Goal: Information Seeking & Learning: Learn about a topic

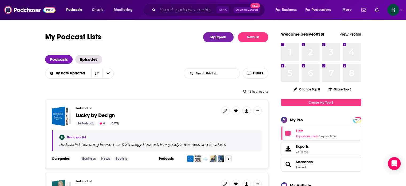
click at [180, 8] on input "Search podcasts, credits, & more..." at bounding box center [187, 10] width 59 height 9
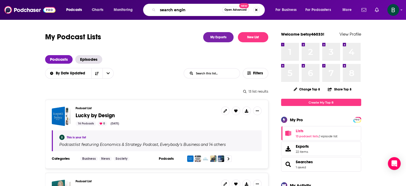
type input "search engine"
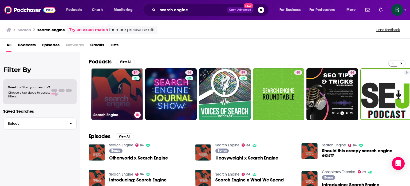
click at [125, 107] on link "84 Search Engine" at bounding box center [117, 94] width 52 height 52
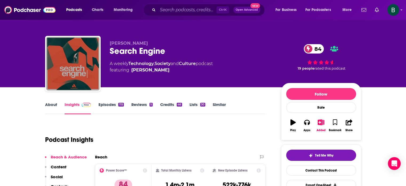
click at [52, 103] on link "About" at bounding box center [51, 108] width 12 height 12
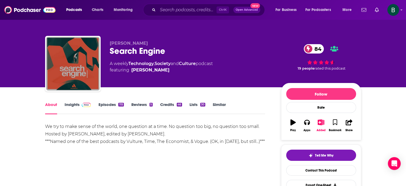
click at [172, 5] on div "Ctrl K Open Advanced New" at bounding box center [204, 10] width 122 height 12
click at [168, 8] on input "Search podcasts, credits, & more..." at bounding box center [187, 10] width 59 height 9
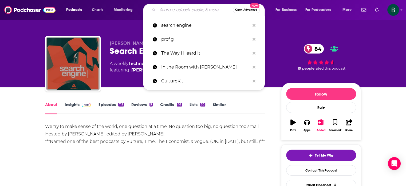
paste input "The Economics of Everyday Things"
type input "The Economics of Everyday Things"
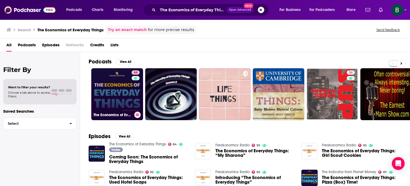
click at [96, 92] on link "84 The Economics of Everyday Things" at bounding box center [117, 94] width 52 height 52
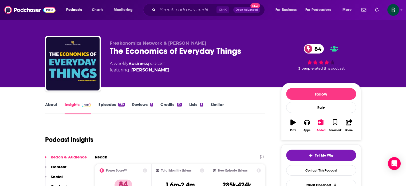
click at [56, 105] on link "About" at bounding box center [51, 108] width 12 height 12
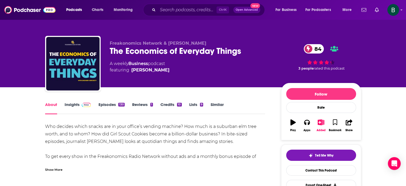
click at [56, 105] on link "About" at bounding box center [51, 108] width 12 height 12
click at [72, 104] on link "Insights" at bounding box center [78, 108] width 26 height 12
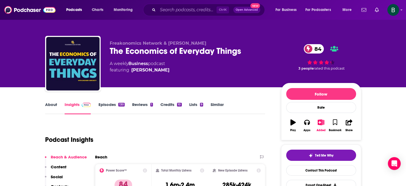
click at [48, 103] on link "About" at bounding box center [51, 108] width 12 height 12
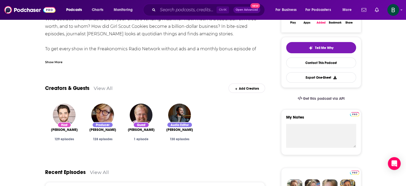
scroll to position [134, 0]
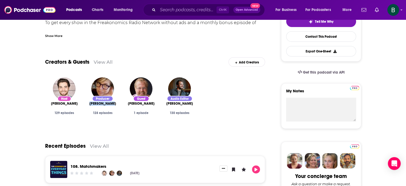
drag, startPoint x: 114, startPoint y: 104, endPoint x: 92, endPoint y: 104, distance: 21.7
click at [92, 104] on div "[PERSON_NAME]" at bounding box center [103, 103] width 30 height 4
copy span "[PERSON_NAME]"
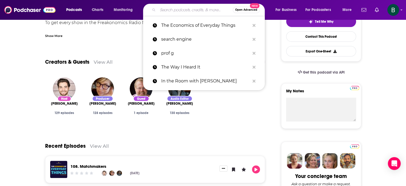
click at [165, 11] on input "Search podcasts, credits, & more..." at bounding box center [195, 10] width 75 height 9
paste input ""Econ 102" with [PERSON_NAME] and [PERSON_NAME]"
type input ""Econ 102" with [PERSON_NAME] and [PERSON_NAME]"
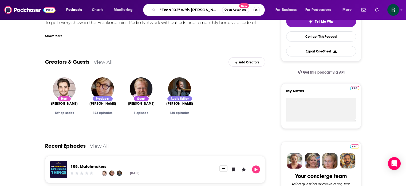
scroll to position [0, 33]
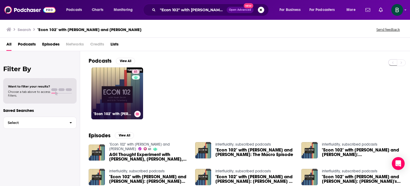
click at [138, 85] on div "61" at bounding box center [136, 89] width 9 height 41
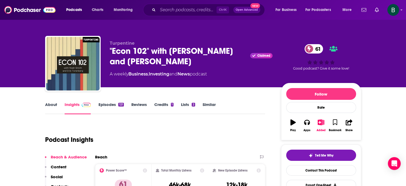
click at [51, 104] on link "About" at bounding box center [51, 108] width 12 height 12
